Goal: Task Accomplishment & Management: Manage account settings

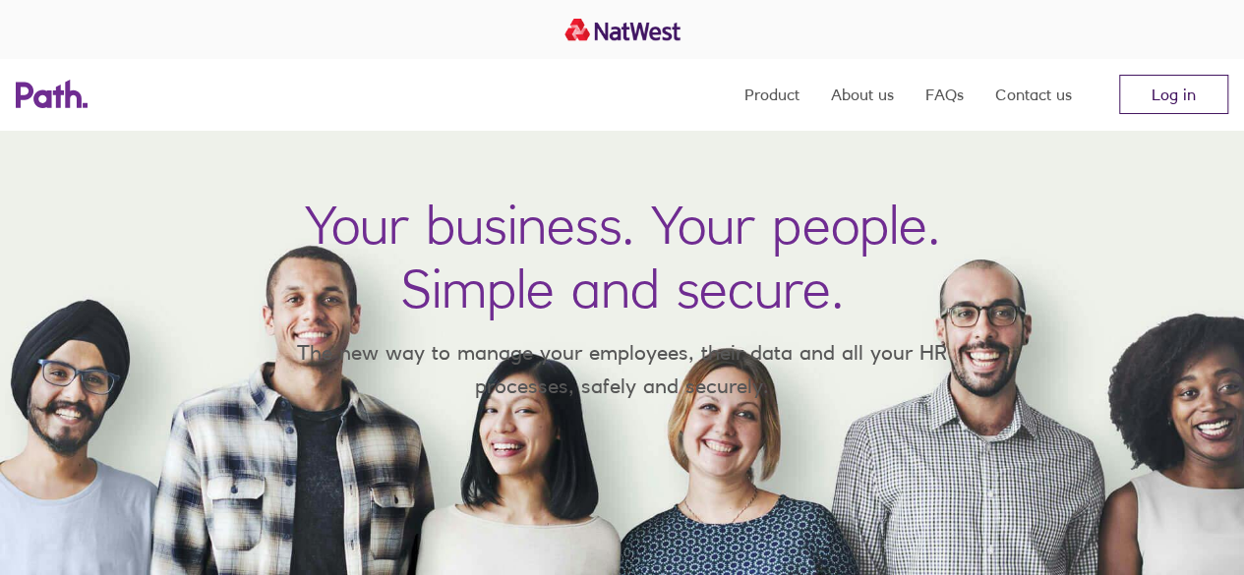
click at [1165, 82] on link "Log in" at bounding box center [1173, 94] width 109 height 39
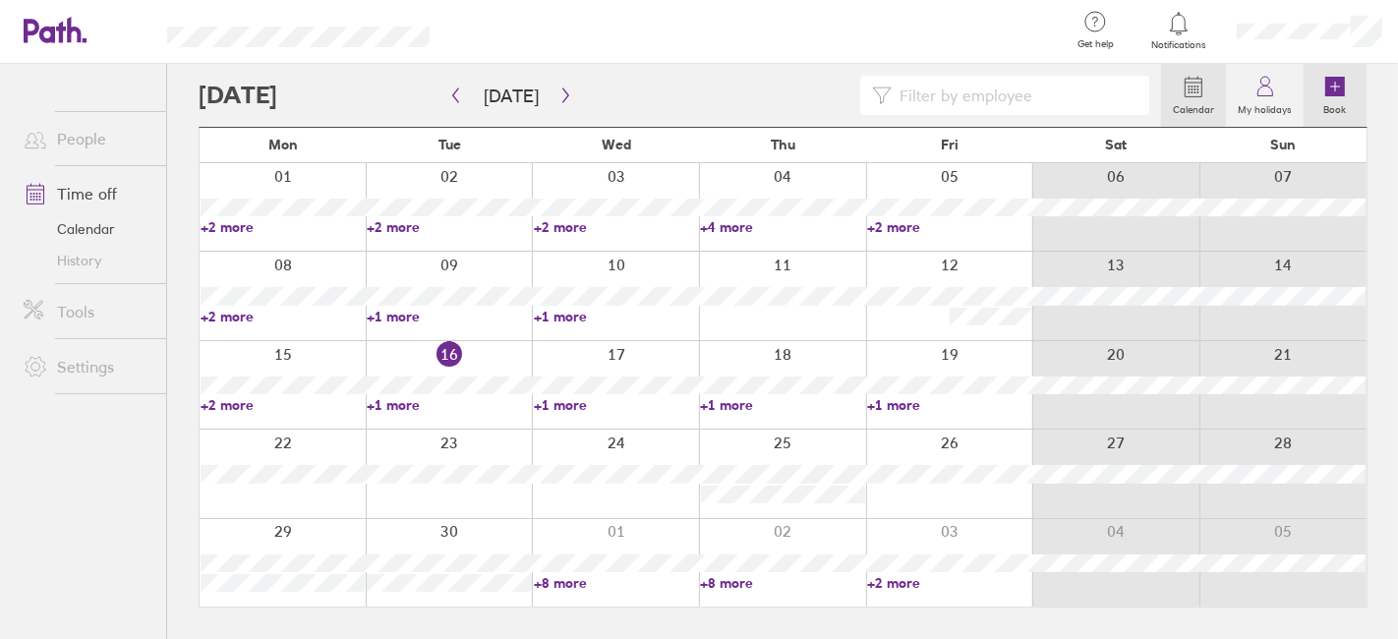
click at [1331, 85] on icon at bounding box center [1335, 87] width 20 height 20
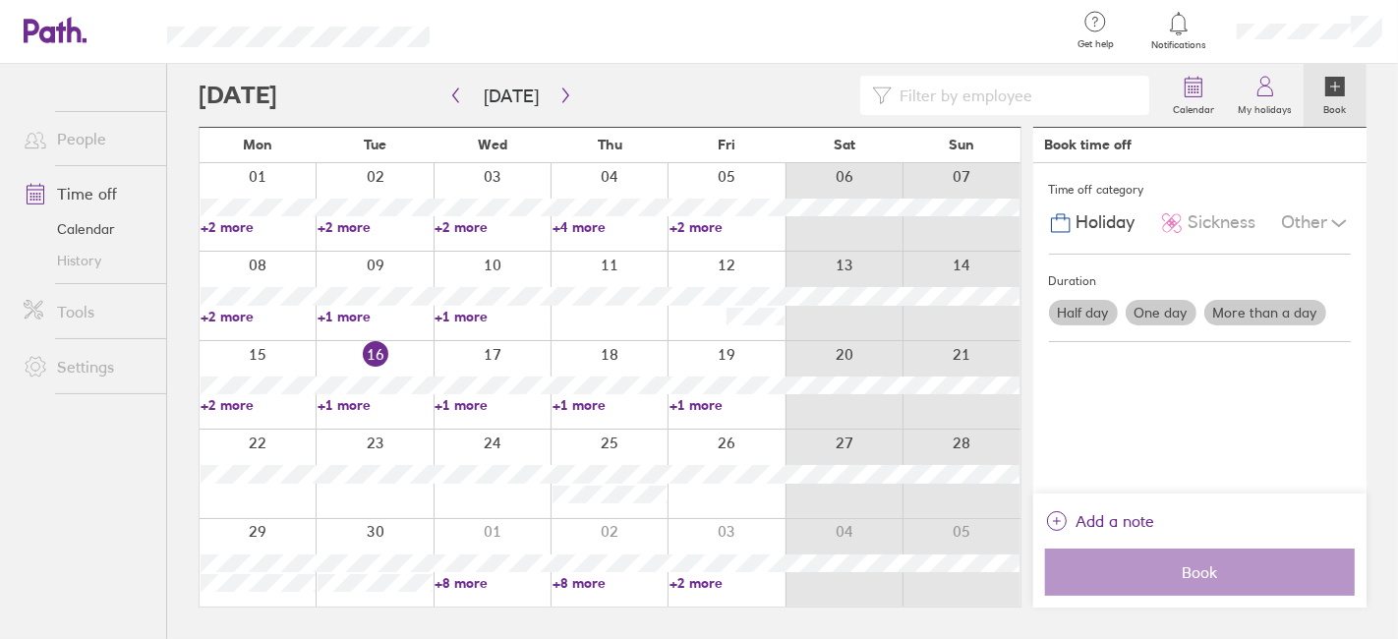
click at [1161, 312] on label "One day" at bounding box center [1161, 313] width 71 height 26
click at [0, 0] on input "One day" at bounding box center [0, 0] width 0 height 0
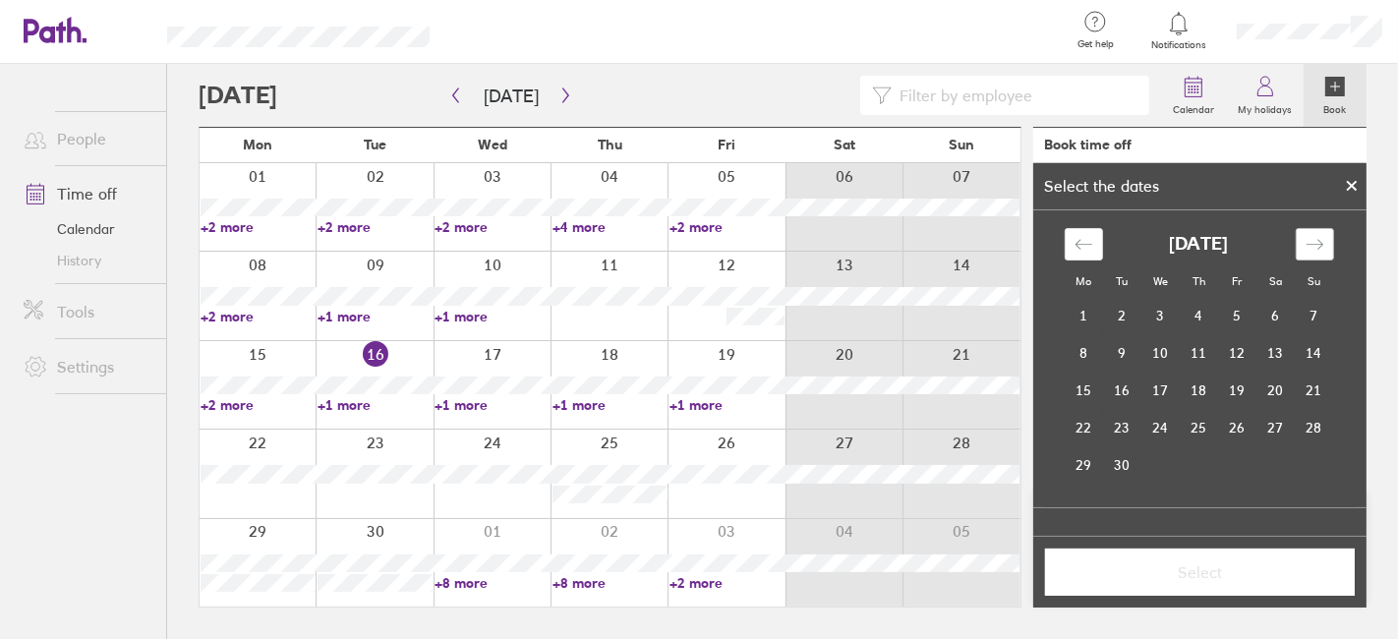
click at [1322, 241] on icon "Move forward to switch to the next month." at bounding box center [1315, 244] width 19 height 19
click at [1238, 316] on td "3" at bounding box center [1237, 316] width 38 height 37
click at [1186, 563] on span "Select" at bounding box center [1200, 572] width 282 height 18
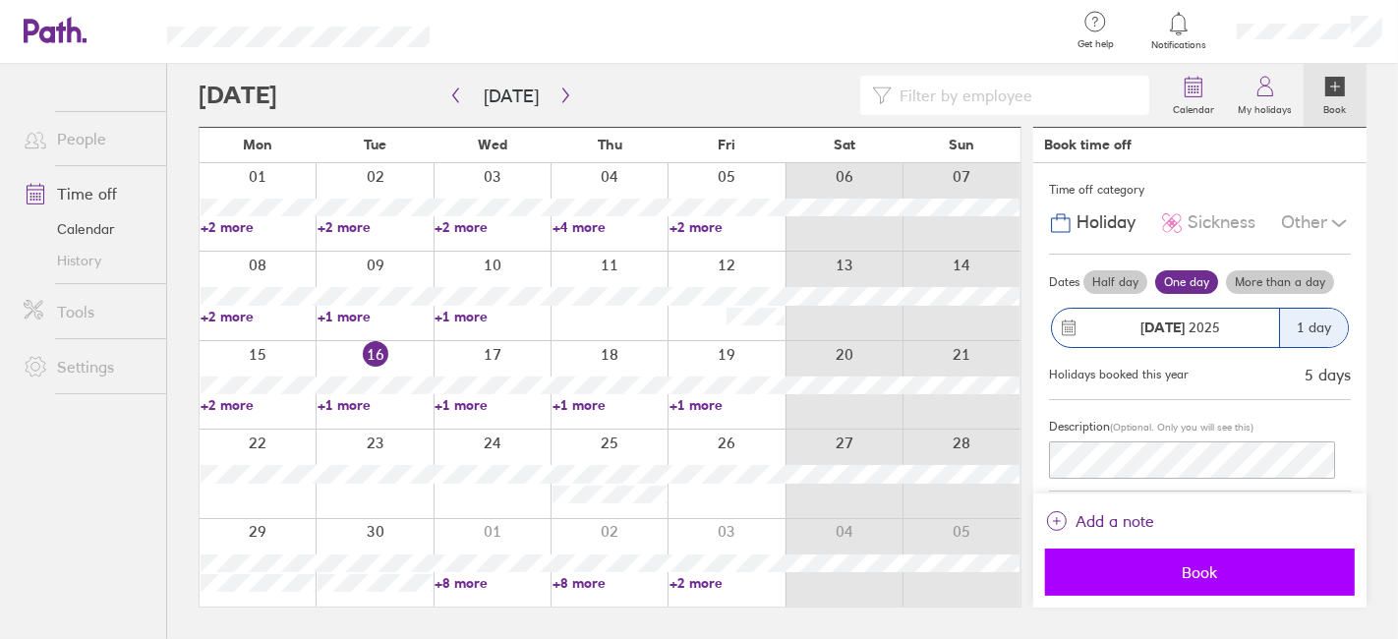
click at [1168, 569] on span "Book" at bounding box center [1200, 572] width 282 height 18
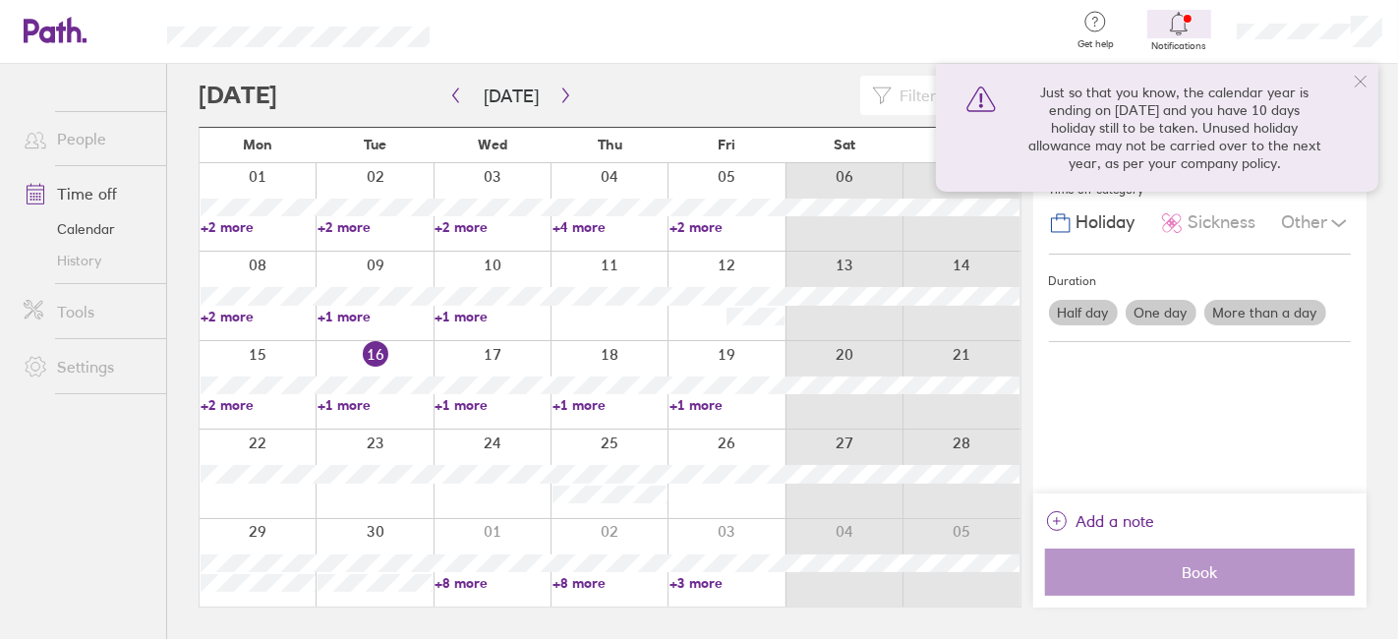
click at [1366, 80] on icon at bounding box center [1361, 82] width 16 height 16
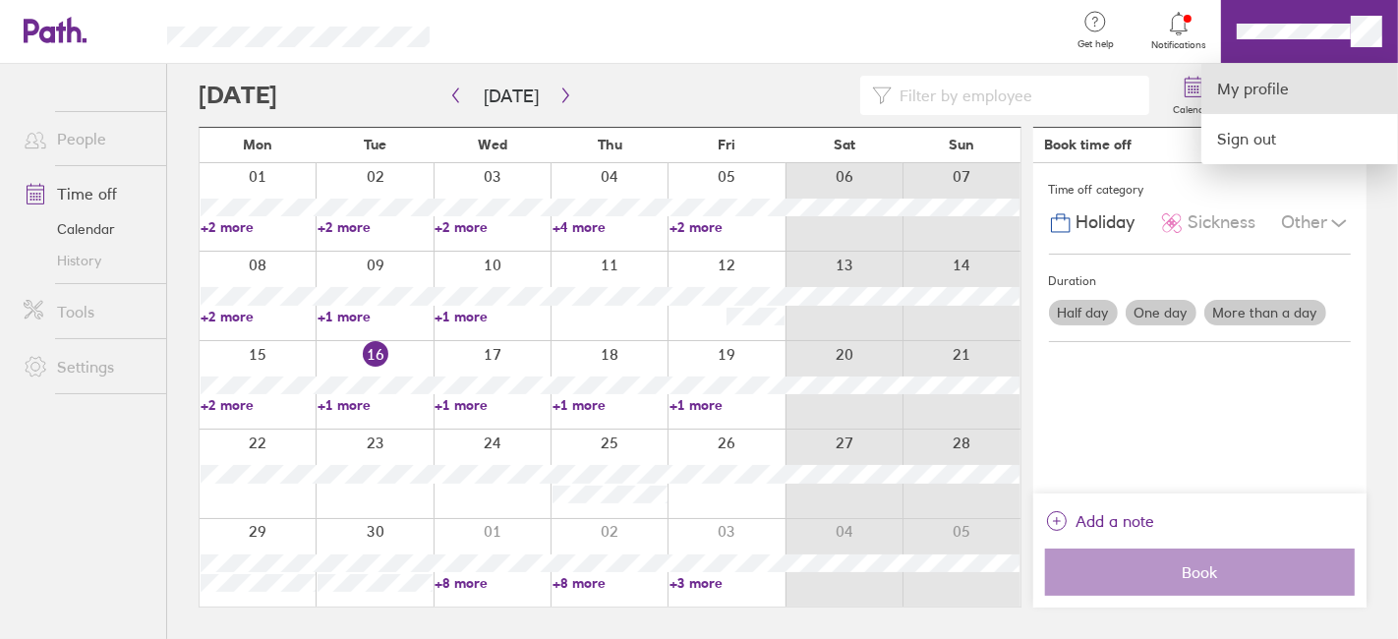
click at [1263, 83] on link "My profile" at bounding box center [1299, 89] width 197 height 50
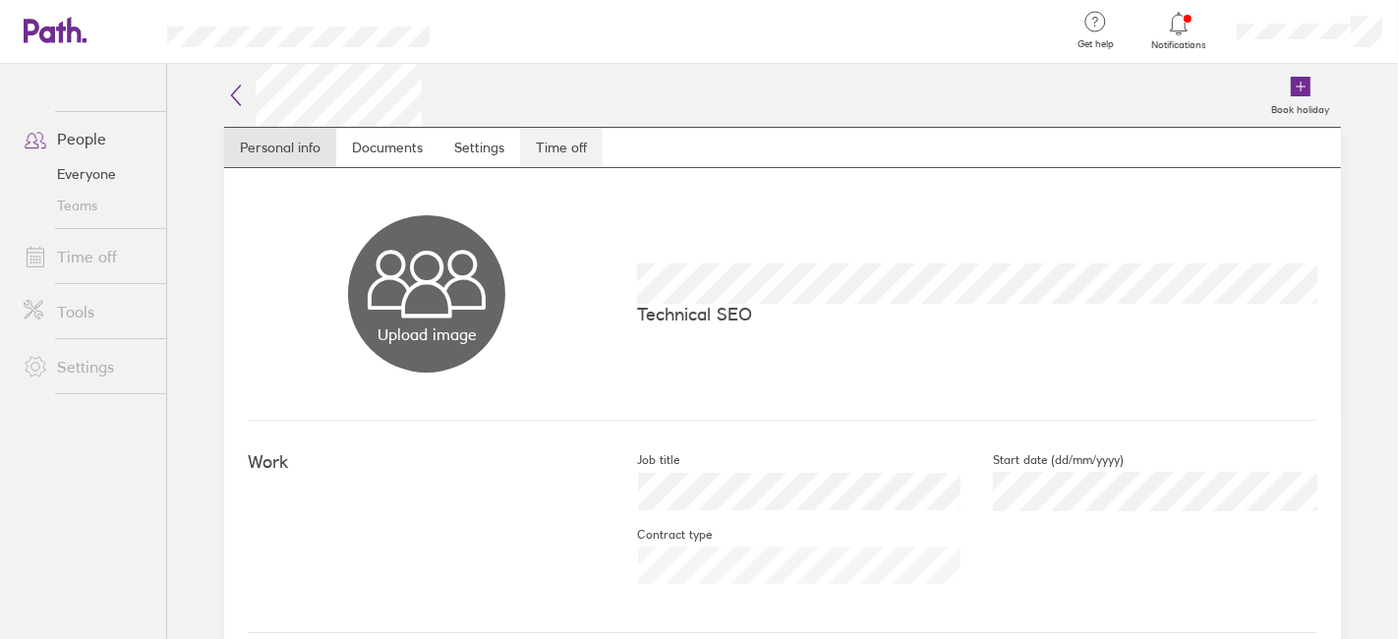
click at [520, 146] on link "Time off" at bounding box center [561, 147] width 83 height 39
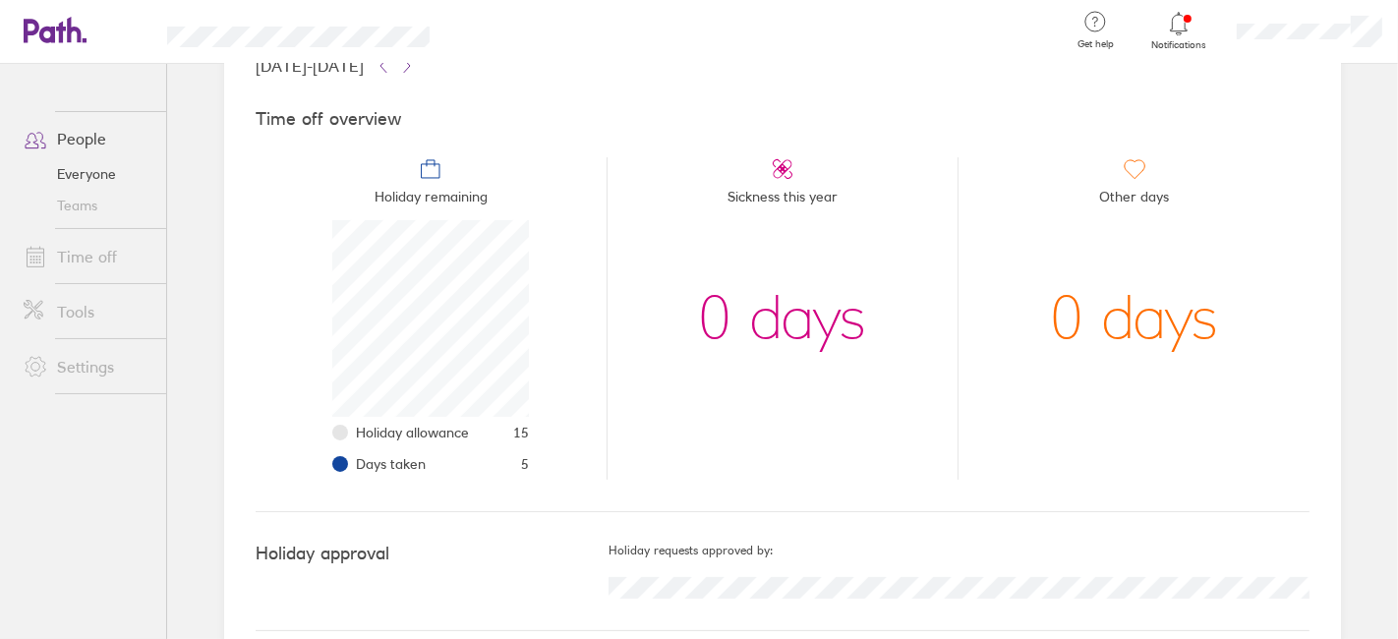
scroll to position [167, 0]
